Goal: Information Seeking & Learning: Learn about a topic

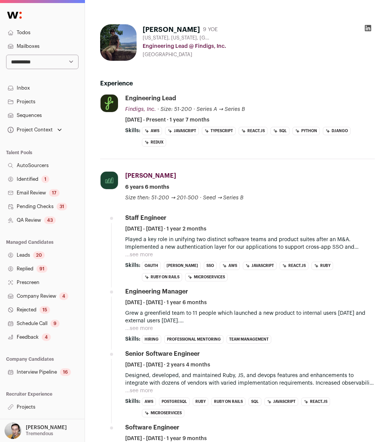
click at [273, 83] on h2 "Experience" at bounding box center [237, 83] width 275 height 9
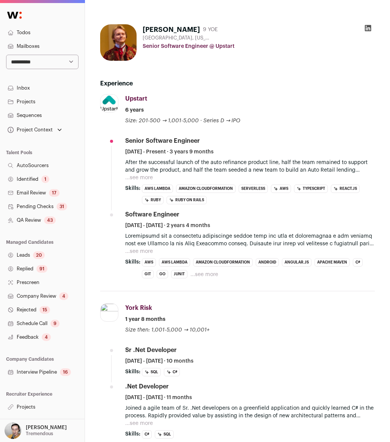
click at [144, 178] on button "...see more" at bounding box center [139, 178] width 28 height 8
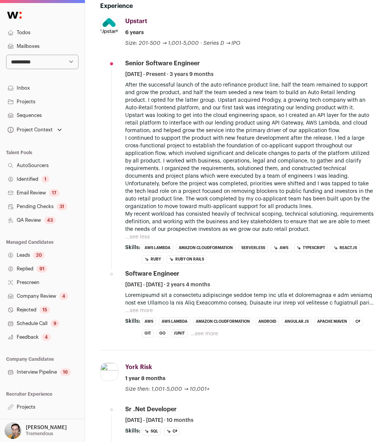
scroll to position [82, 0]
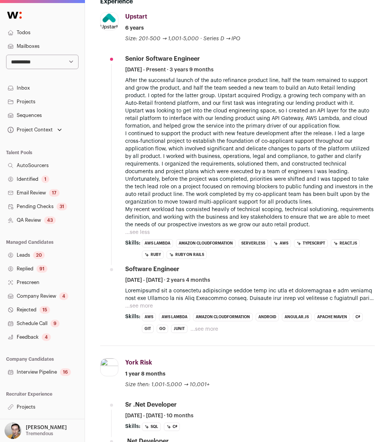
click at [279, 77] on p "After the successful launch of the auto refinance product line, half the team r…" at bounding box center [250, 92] width 250 height 30
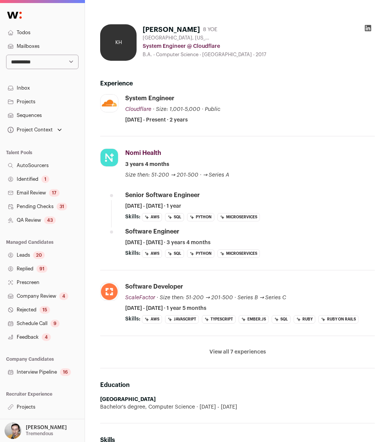
click at [278, 115] on div "System Engineer Cloudflare Cloudflare cloudflare.com Add to company list Public…" at bounding box center [250, 109] width 250 height 30
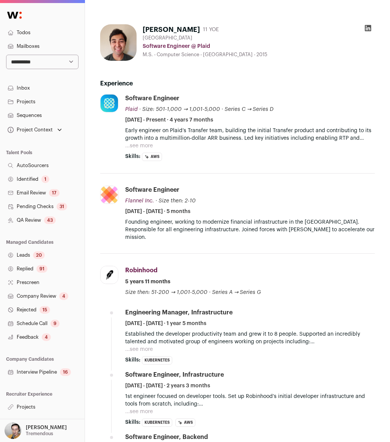
click at [135, 146] on button "...see more" at bounding box center [139, 146] width 28 height 8
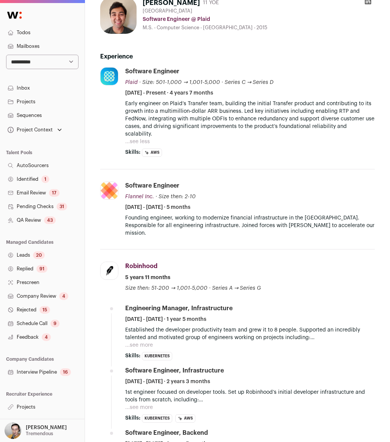
scroll to position [0, 0]
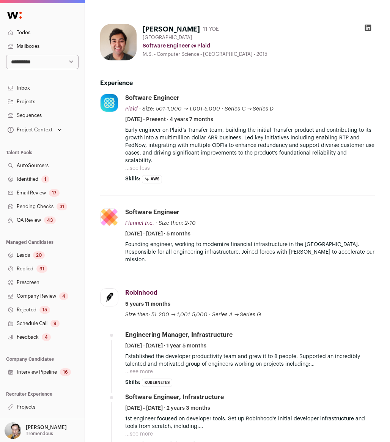
click at [252, 154] on p "Early engineer on Plaid’s Transfer team, building the initial Transfer product …" at bounding box center [250, 145] width 250 height 38
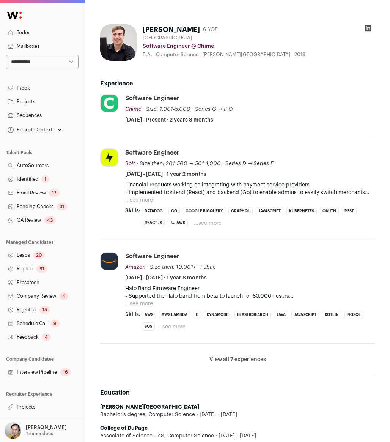
click at [140, 200] on button "...see more" at bounding box center [139, 200] width 28 height 8
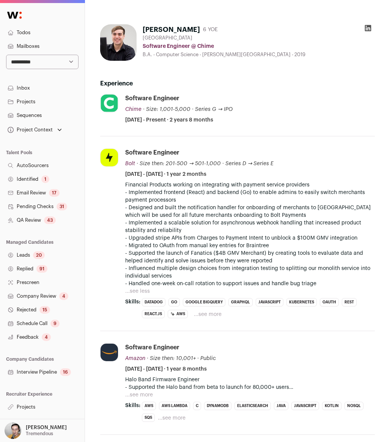
click at [294, 106] on div "Software Engineer Chime Chime chime.com Add to company list Public / Private Pu…" at bounding box center [250, 109] width 250 height 30
